Goal: Transaction & Acquisition: Purchase product/service

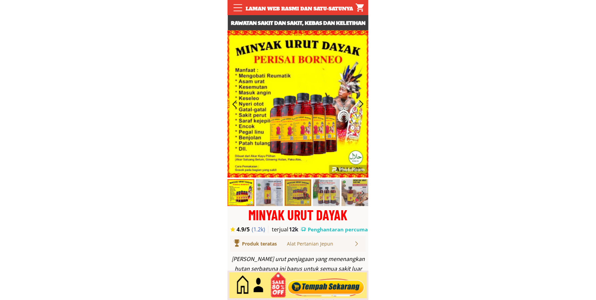
click at [350, 283] on div at bounding box center [326, 285] width 81 height 22
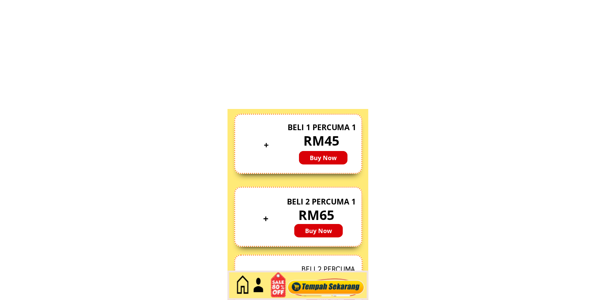
scroll to position [2914, 0]
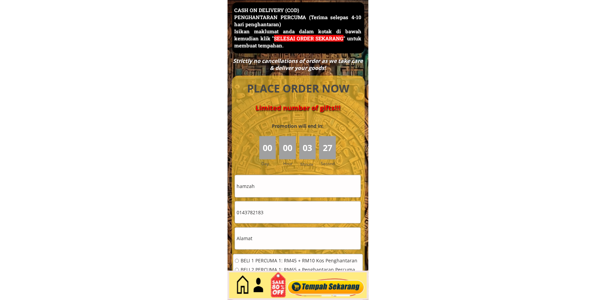
click at [275, 241] on input "text" at bounding box center [298, 238] width 126 height 22
paste input "[STREET_ADDRESS]"
type input "[STREET_ADDRESS]"
click at [284, 208] on input "0143782183" at bounding box center [298, 212] width 126 height 22
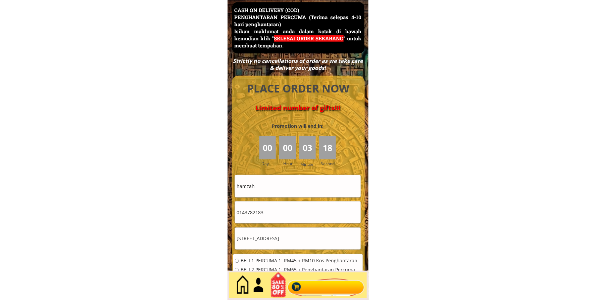
click at [284, 208] on input "0143782183" at bounding box center [298, 212] width 126 height 22
paste input "155264552"
type input "01155264552"
click at [270, 185] on input "hamzah" at bounding box center [298, 186] width 126 height 22
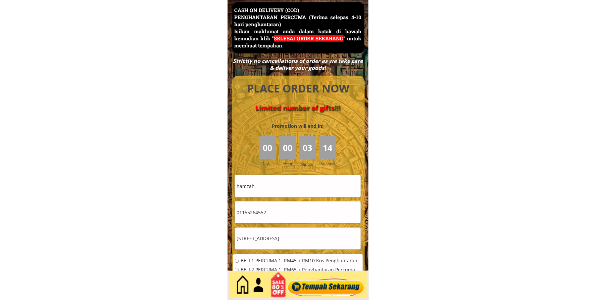
paste input "Redzuan"
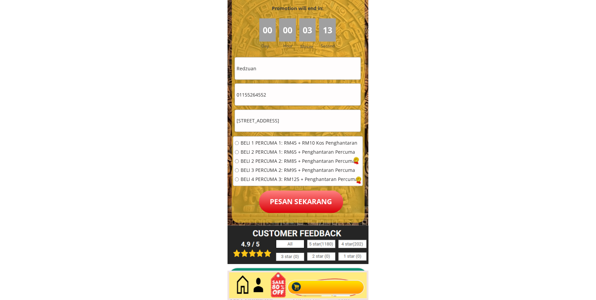
scroll to position [3038, 0]
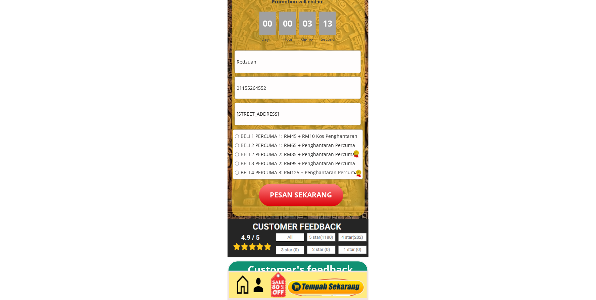
type input "Redzuan"
drag, startPoint x: 283, startPoint y: 143, endPoint x: 298, endPoint y: 177, distance: 37.1
click at [283, 143] on span "BELI 2 PERCUMA 1: RM65 + Penghantaran Percuma" at bounding box center [300, 145] width 118 height 5
radio input "true"
click at [303, 197] on p "Pesan sekarang" at bounding box center [301, 195] width 84 height 23
